Goal: Find specific page/section: Find specific page/section

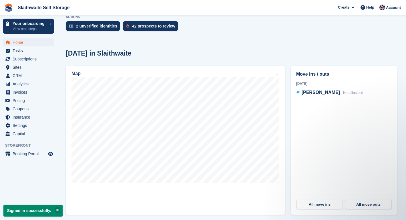
scroll to position [141, 0]
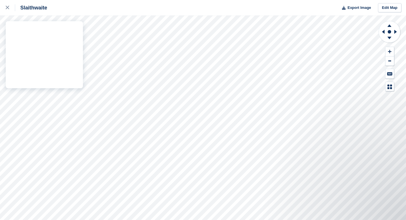
click at [39, 49] on div "Slaithwaite Export Image Edit Map" at bounding box center [203, 110] width 406 height 220
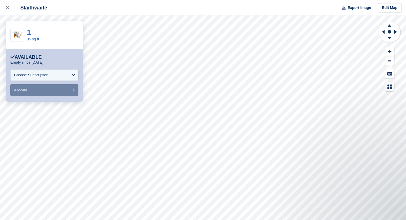
click at [42, 37] on div "**********" at bounding box center [203, 110] width 406 height 220
click at [71, 73] on div "Choose Subscription" at bounding box center [44, 74] width 68 height 11
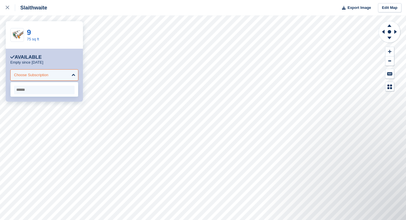
click at [71, 73] on div "Choose Subscription" at bounding box center [44, 74] width 68 height 11
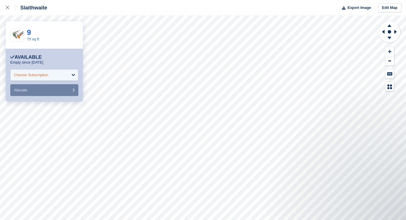
click at [44, 76] on div "Choose Subscription" at bounding box center [31, 75] width 34 height 6
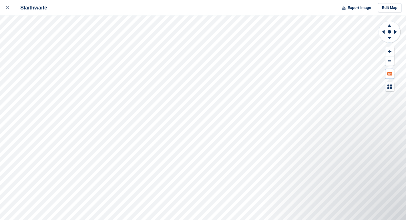
click at [389, 75] on icon at bounding box center [389, 73] width 5 height 3
click at [390, 86] on icon at bounding box center [390, 86] width 5 height 5
click at [7, 8] on icon at bounding box center [7, 7] width 3 height 3
